Goal: Information Seeking & Learning: Learn about a topic

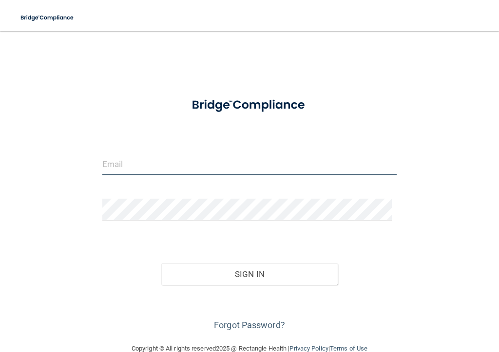
type input "[EMAIL_ADDRESS][DOMAIN_NAME]"
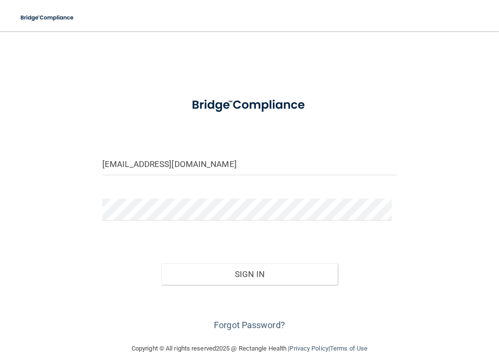
click at [451, 106] on div "[EMAIL_ADDRESS][DOMAIN_NAME] Invalid email/password. You don't have permission …" at bounding box center [249, 187] width 460 height 292
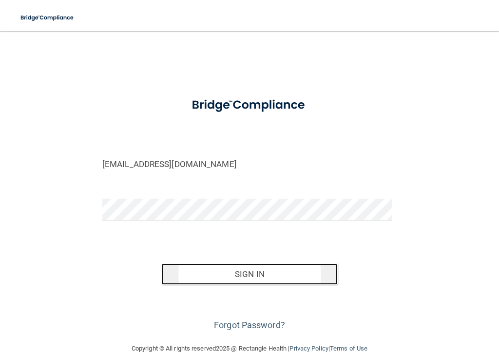
click at [248, 273] on button "Sign In" at bounding box center [249, 273] width 177 height 21
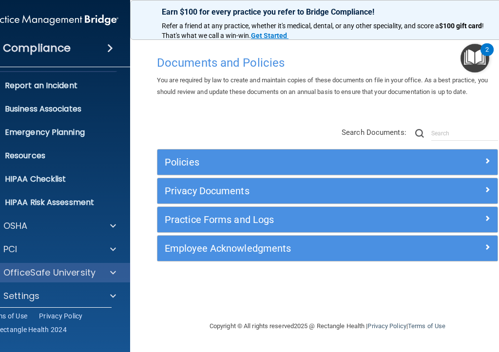
scroll to position [52, 0]
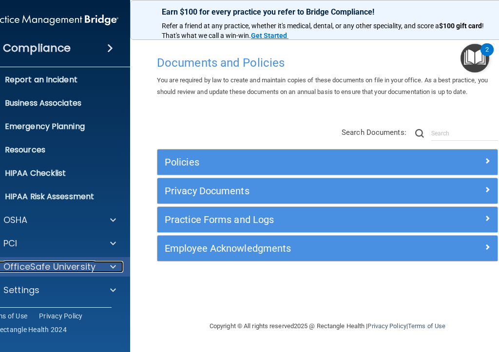
click at [54, 269] on p "OfficeSafe University" at bounding box center [49, 267] width 92 height 12
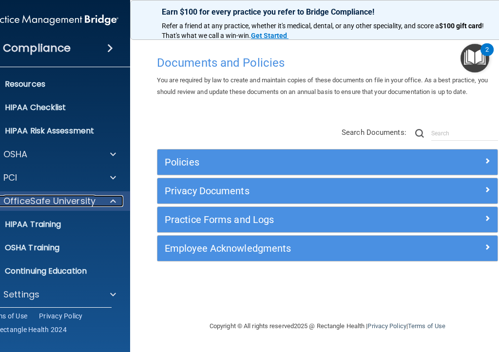
scroll to position [122, 0]
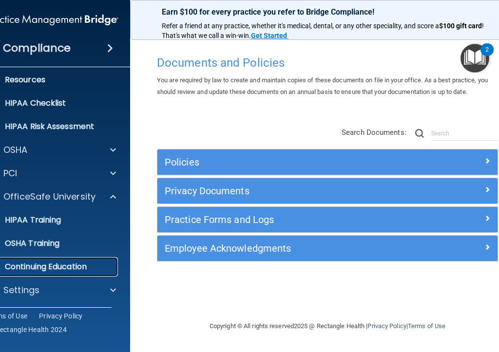
click at [72, 268] on p "Continuing Education" at bounding box center [47, 267] width 133 height 10
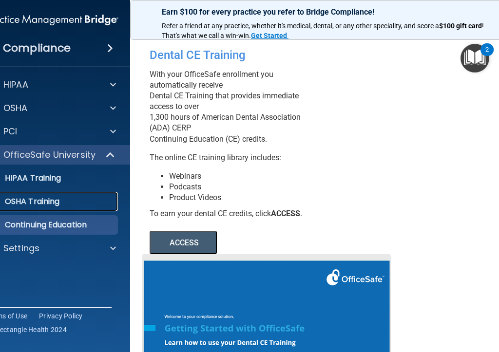
click at [37, 202] on p "OSHA Training" at bounding box center [20, 202] width 79 height 10
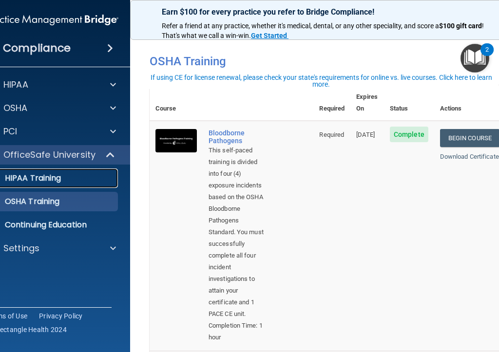
click at [64, 181] on div "HIPAA Training" at bounding box center [47, 178] width 133 height 10
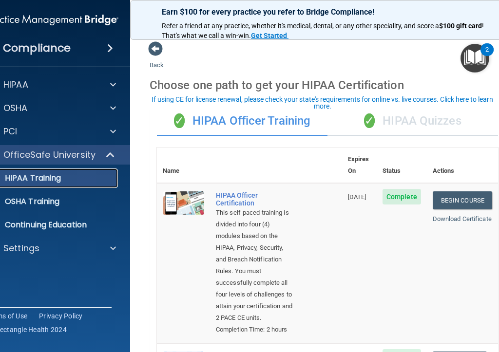
click at [70, 180] on div "HIPAA Training" at bounding box center [47, 178] width 133 height 10
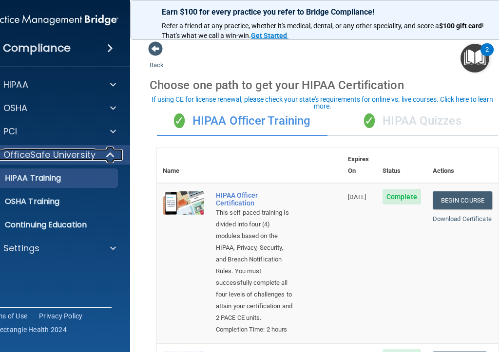
click at [61, 155] on p "OfficeSafe University" at bounding box center [49, 155] width 92 height 12
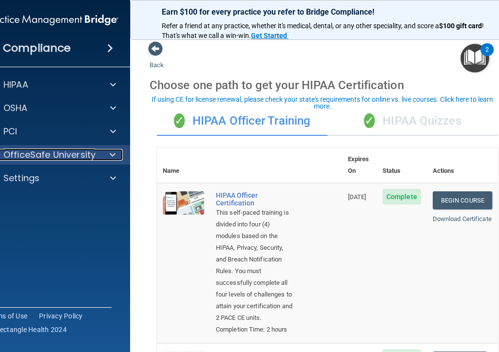
click at [78, 156] on p "OfficeSafe University" at bounding box center [49, 155] width 92 height 12
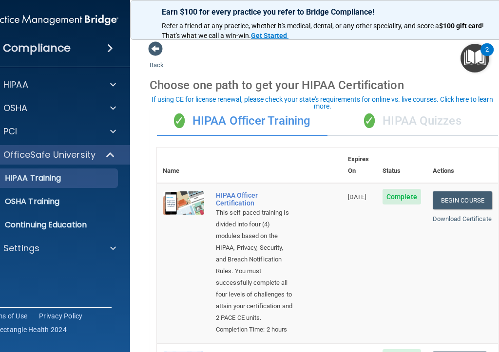
click at [435, 85] on div "Choose one path to get your HIPAA Certification" at bounding box center [328, 85] width 356 height 28
click at [470, 57] on img "Open Resource Center, 2 new notifications" at bounding box center [474, 58] width 29 height 29
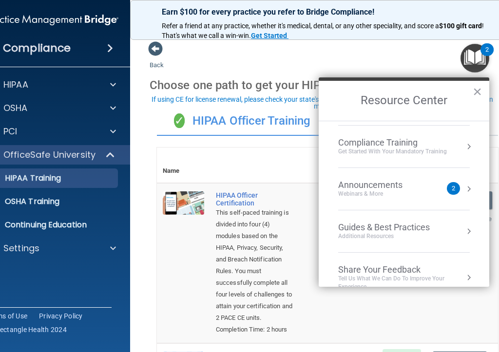
scroll to position [138, 0]
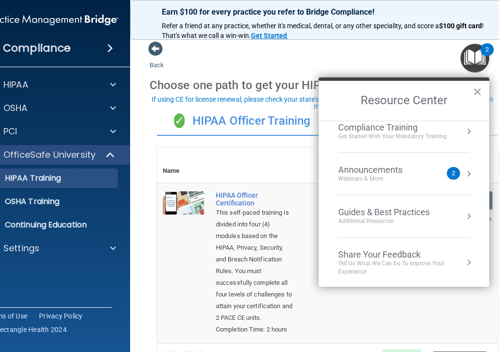
click at [405, 183] on li "Announcements Webinars & More 2" at bounding box center [403, 174] width 131 height 42
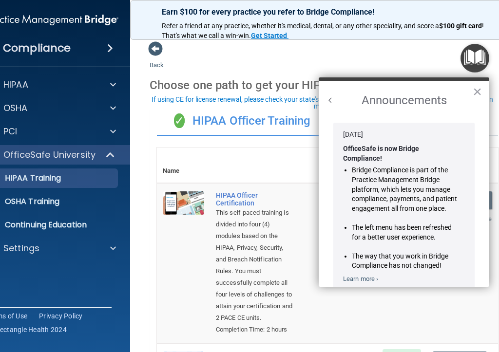
scroll to position [0, 0]
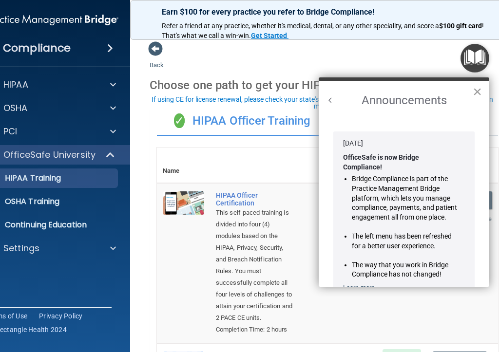
click at [481, 89] on button "×" at bounding box center [476, 92] width 9 height 16
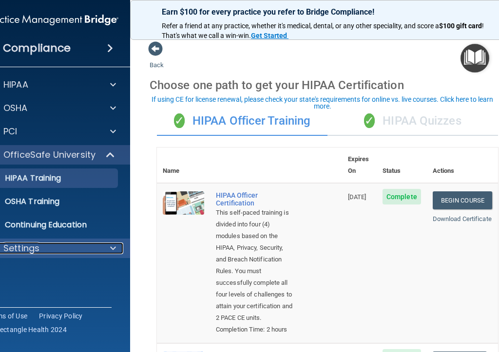
click at [50, 251] on div "Settings" at bounding box center [39, 249] width 121 height 12
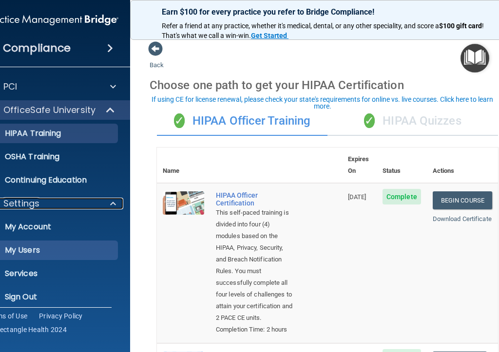
scroll to position [52, 0]
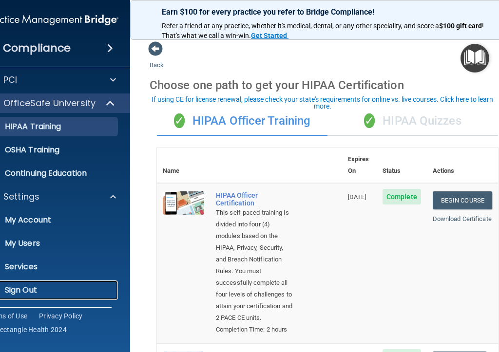
click at [50, 282] on link "Sign Out" at bounding box center [40, 290] width 153 height 19
